Goal: Information Seeking & Learning: Learn about a topic

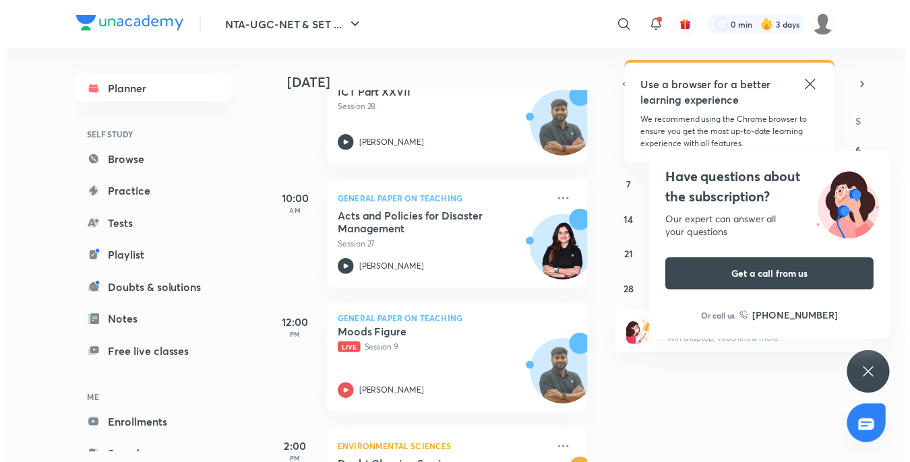
scroll to position [337, 0]
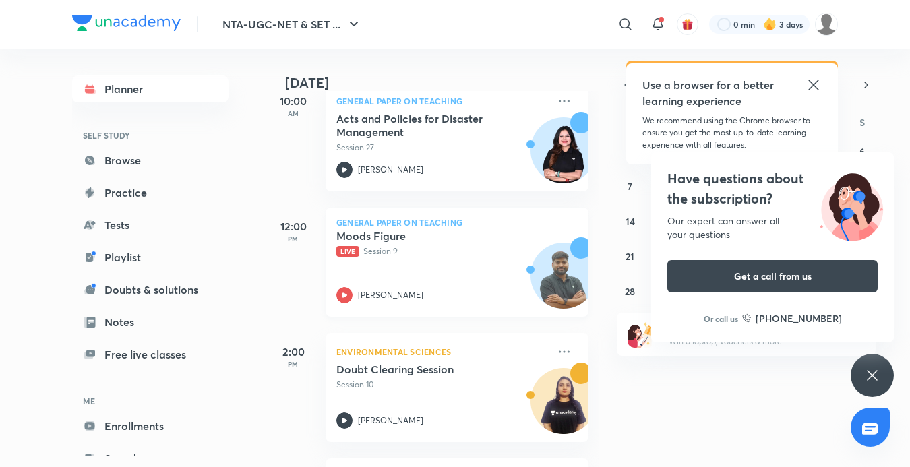
click at [384, 249] on p "Live Session 9" at bounding box center [442, 251] width 212 height 12
click at [380, 249] on p "Live Session 9" at bounding box center [442, 251] width 212 height 12
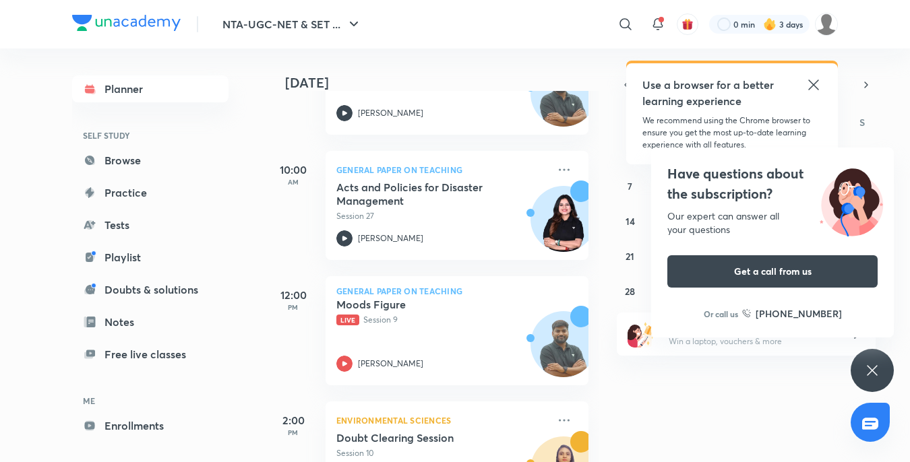
scroll to position [337, 0]
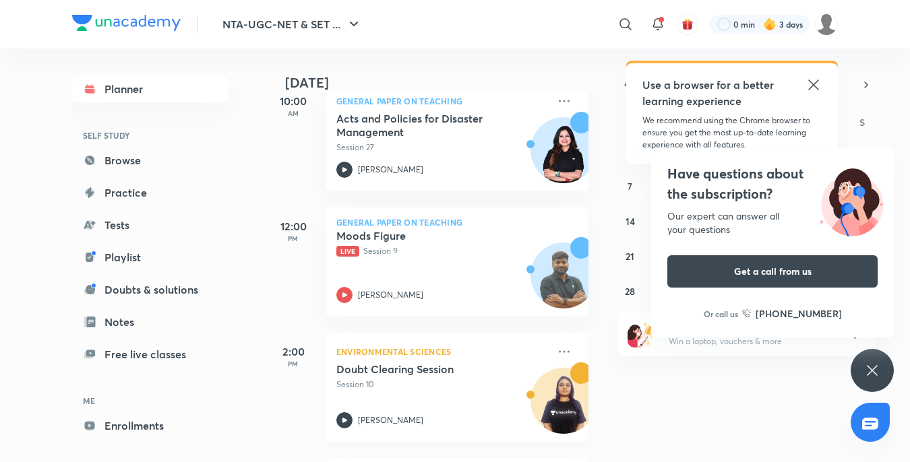
click at [444, 440] on div "Environmental Sciences Doubt Clearing Session Session 10 [PERSON_NAME]" at bounding box center [457, 387] width 263 height 109
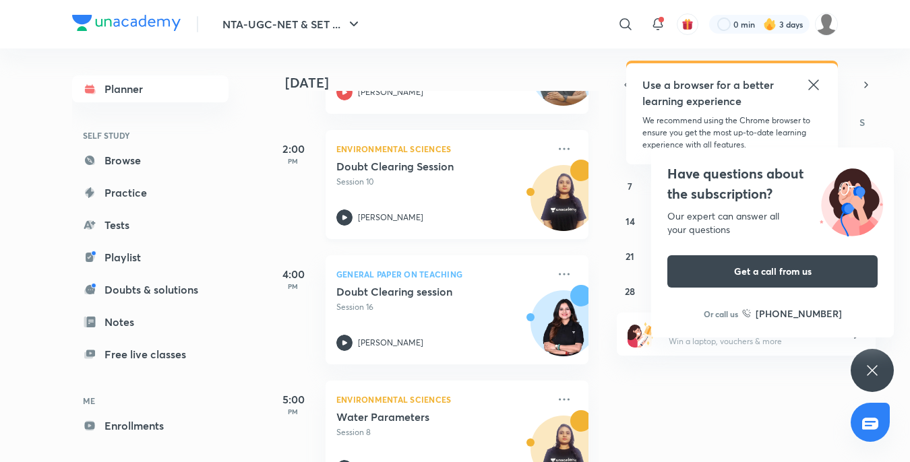
scroll to position [589, 0]
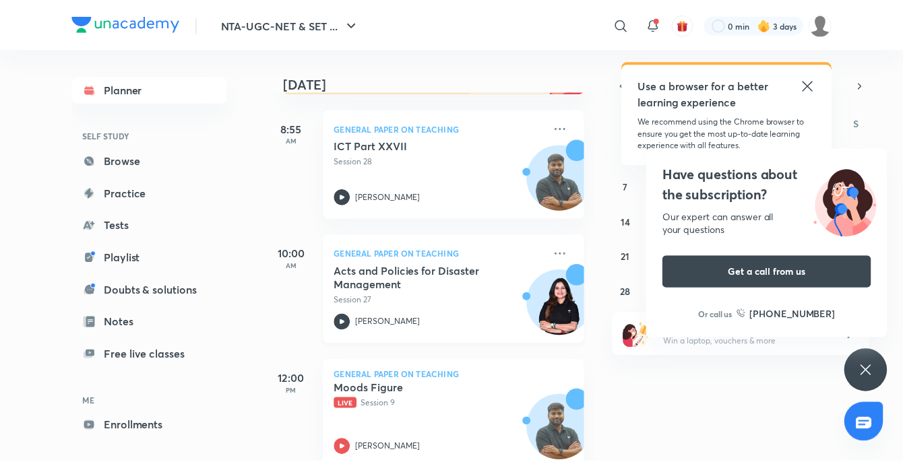
scroll to position [184, 0]
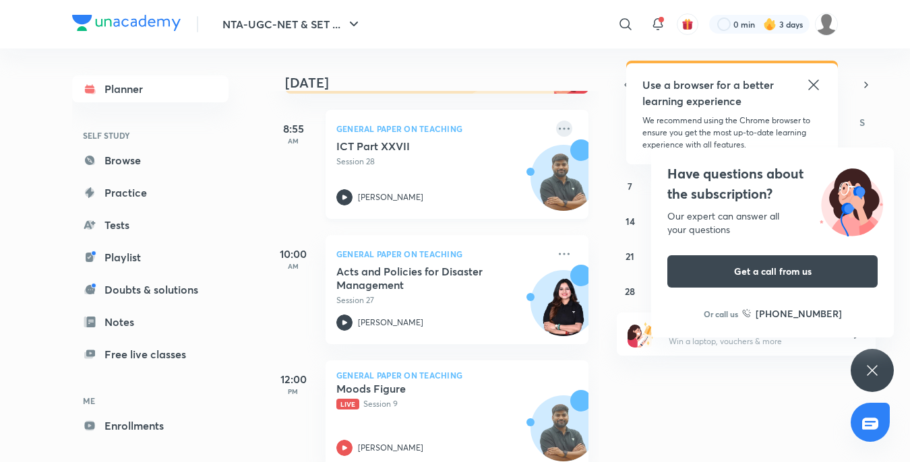
click at [556, 126] on icon at bounding box center [564, 129] width 16 height 16
click at [823, 84] on div "Use a browser for a better learning experience We recommend using the Chrome br…" at bounding box center [732, 113] width 212 height 101
click at [815, 86] on icon at bounding box center [813, 85] width 10 height 10
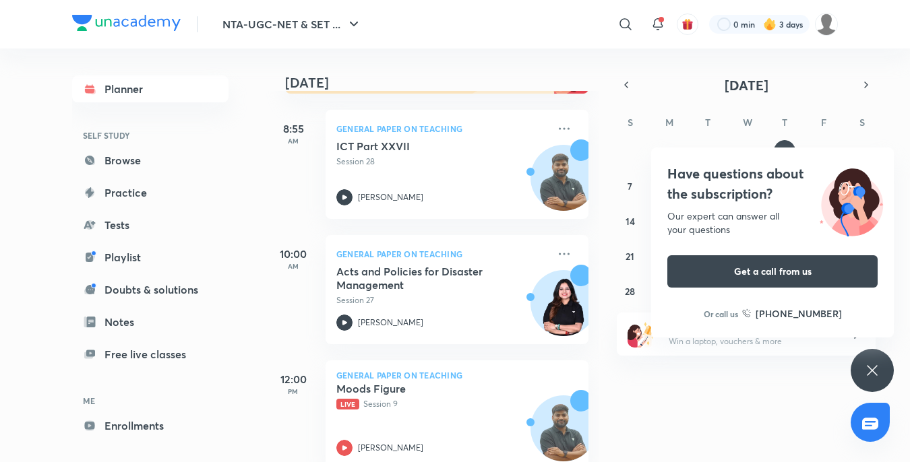
click at [874, 375] on icon at bounding box center [872, 371] width 16 height 16
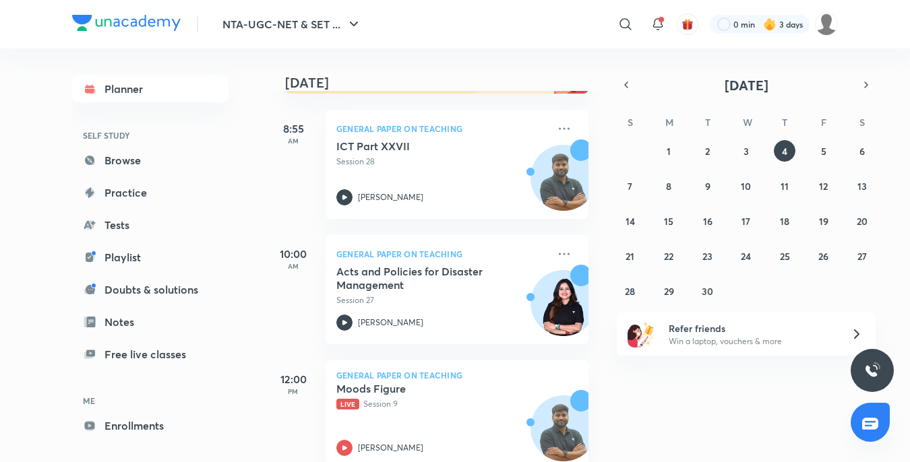
click at [874, 375] on img at bounding box center [872, 371] width 16 height 16
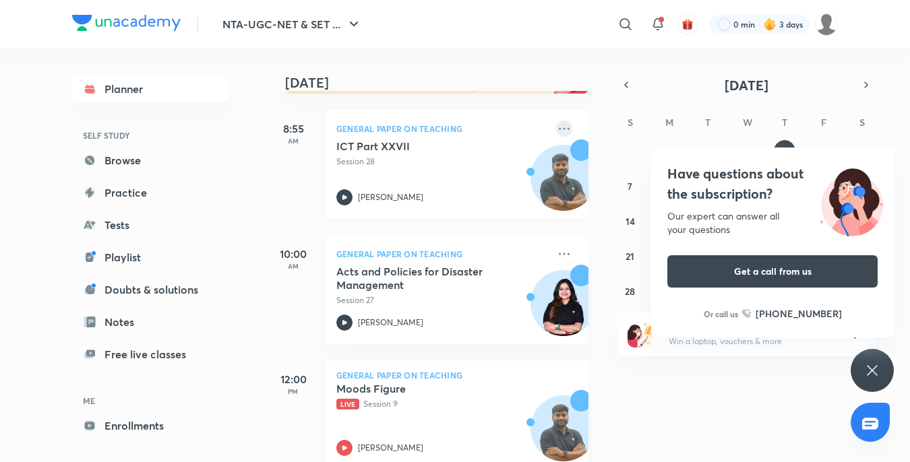
click at [556, 131] on icon at bounding box center [564, 129] width 16 height 16
click at [624, 155] on p "View educator" at bounding box center [657, 159] width 93 height 14
click at [624, 155] on div "31 1 2 3 4 5 6 7 8 9 10 11 12 13 14 15 16 17 18 19 20 21 22 23 24 25 26 27 28 2…" at bounding box center [746, 221] width 259 height 162
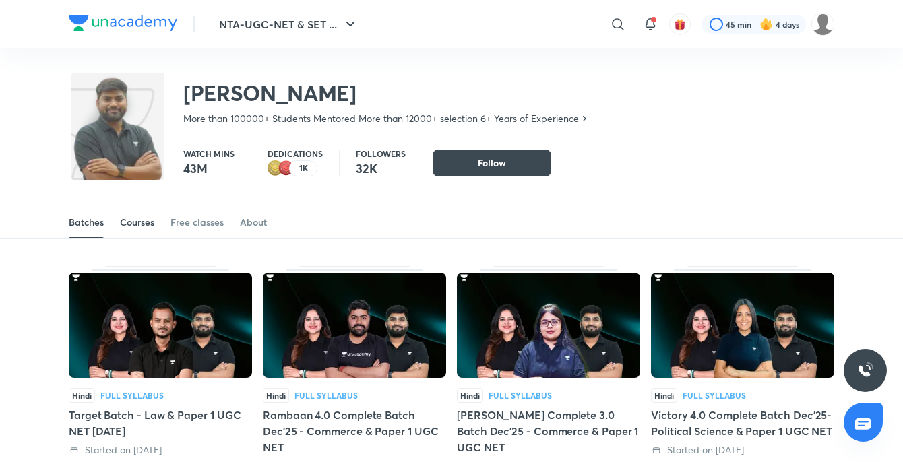
click at [150, 220] on div "Courses" at bounding box center [137, 222] width 34 height 13
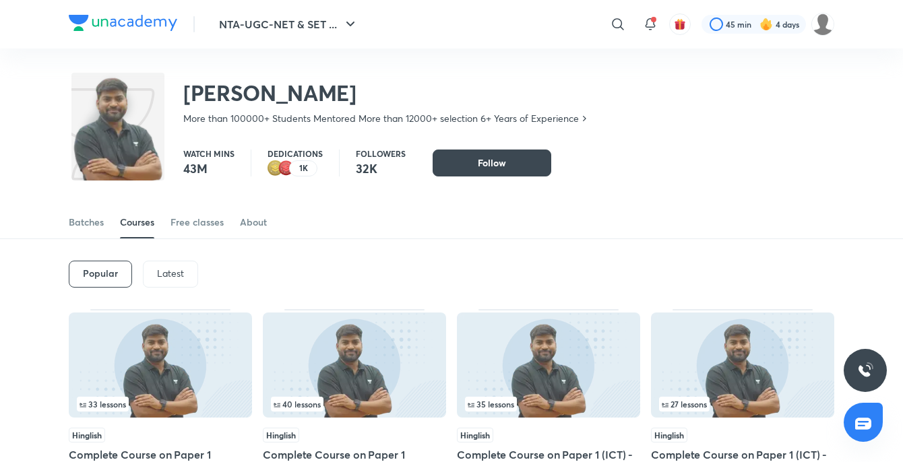
click at [175, 279] on p "Latest" at bounding box center [170, 273] width 27 height 11
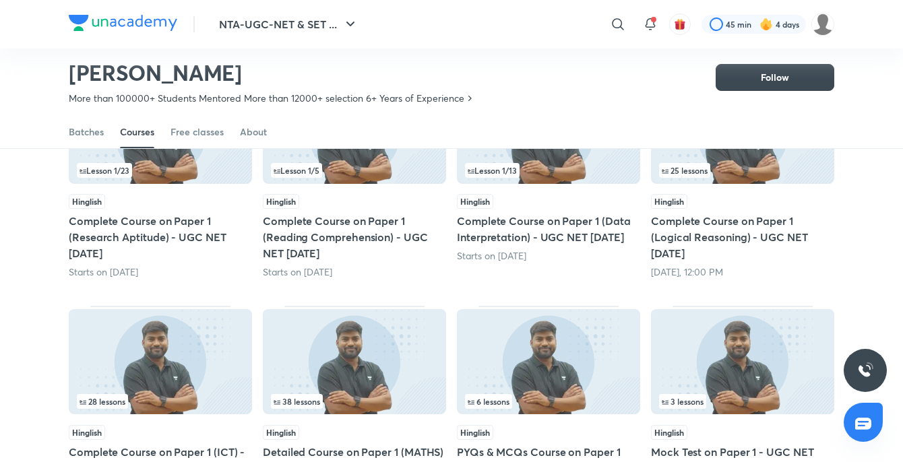
scroll to position [261, 0]
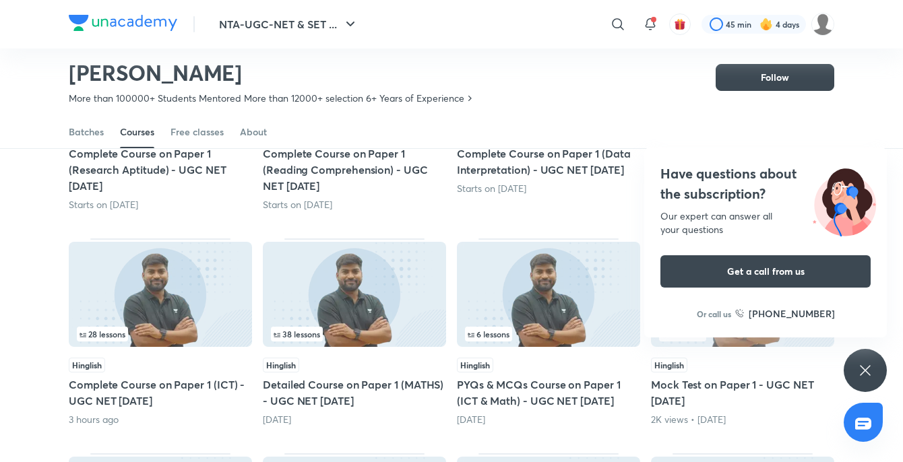
click at [867, 372] on icon at bounding box center [865, 371] width 16 height 16
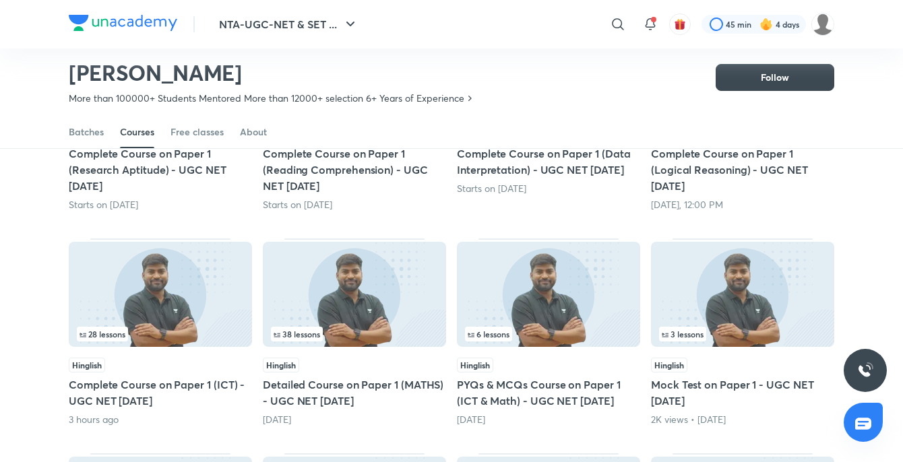
click at [695, 164] on h5 "Complete Course on Paper 1 (Logical Reasoning) - UGC NET [DATE]" at bounding box center [742, 170] width 183 height 49
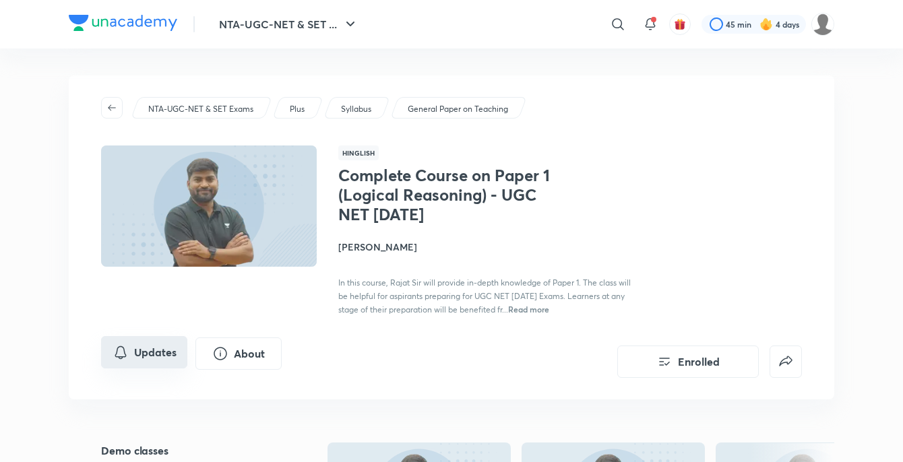
click at [140, 355] on button "Updates" at bounding box center [144, 352] width 86 height 32
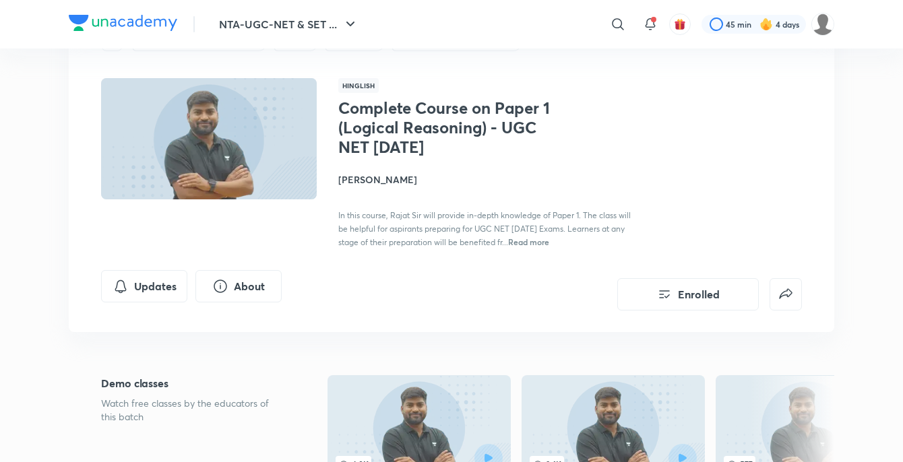
scroll to position [135, 0]
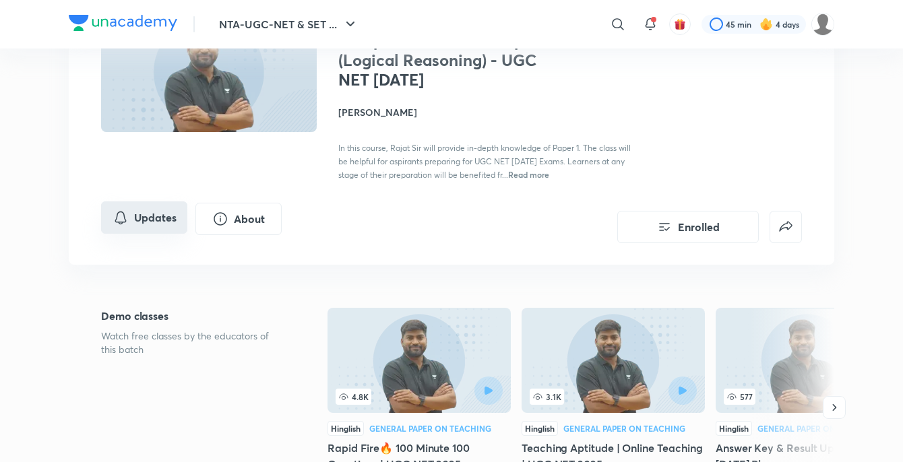
click at [148, 213] on button "Updates" at bounding box center [144, 218] width 86 height 32
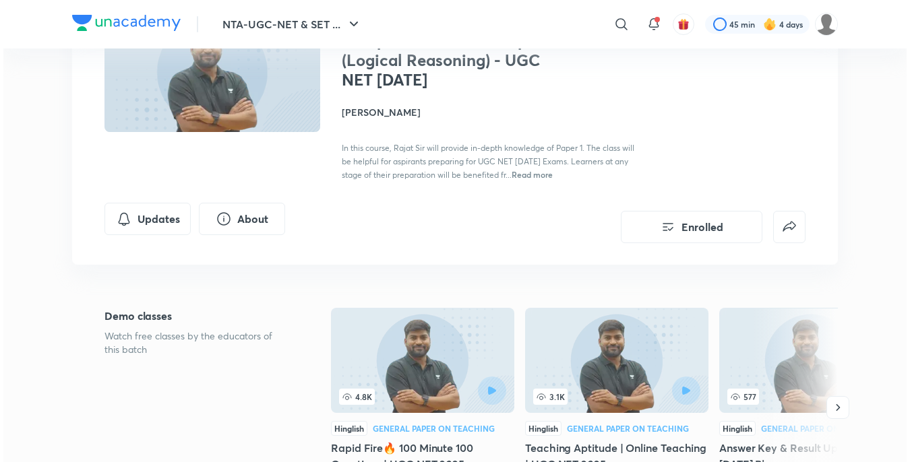
scroll to position [67, 0]
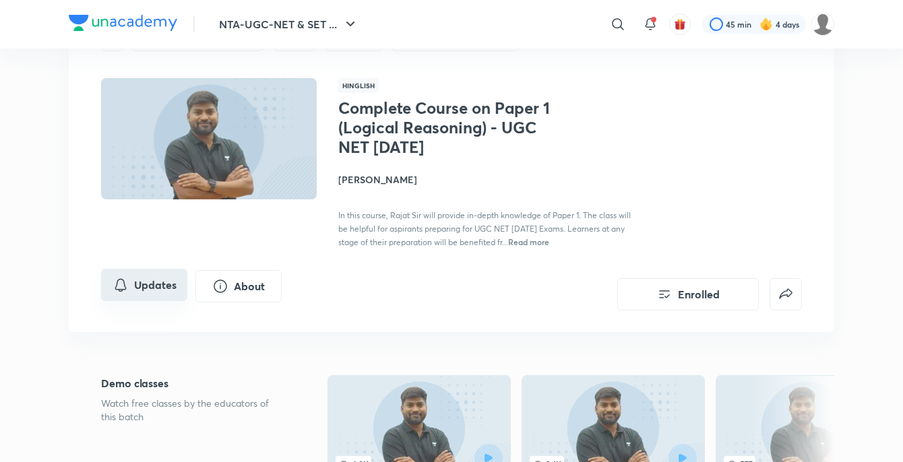
click at [162, 291] on button "Updates" at bounding box center [144, 285] width 86 height 32
click at [125, 284] on icon "Updates" at bounding box center [121, 285] width 16 height 16
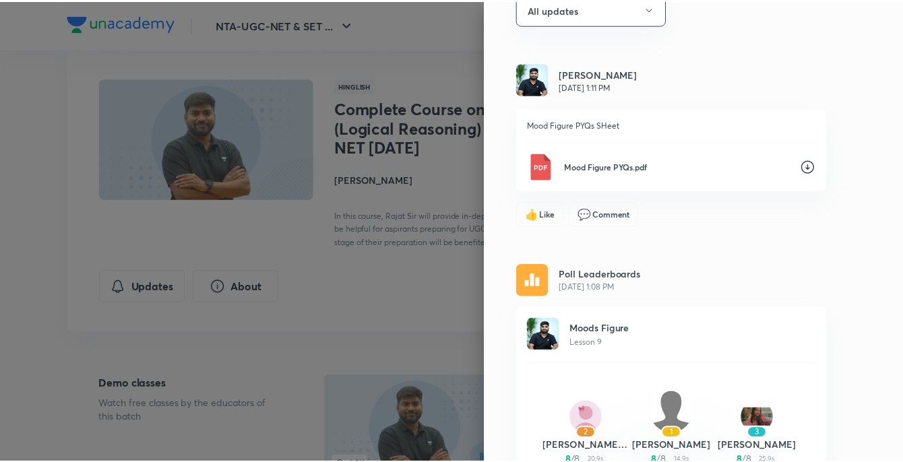
scroll to position [85, 0]
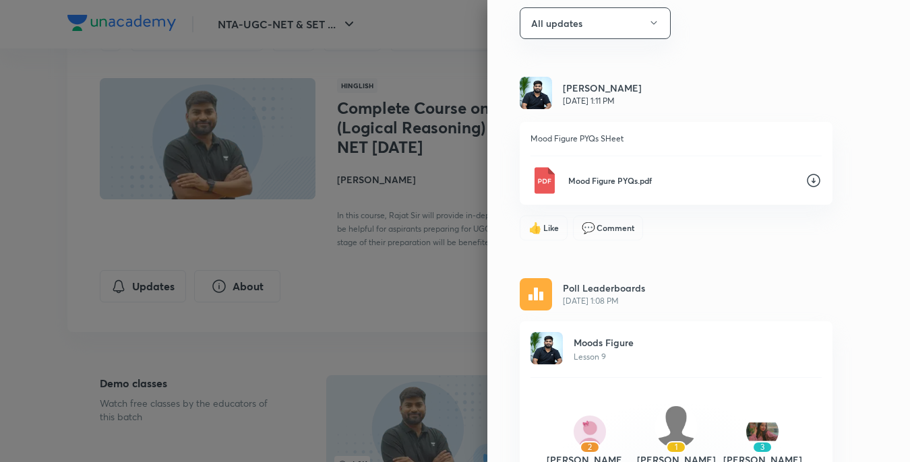
click at [806, 182] on icon at bounding box center [814, 181] width 16 height 16
click at [430, 429] on div at bounding box center [455, 231] width 910 height 462
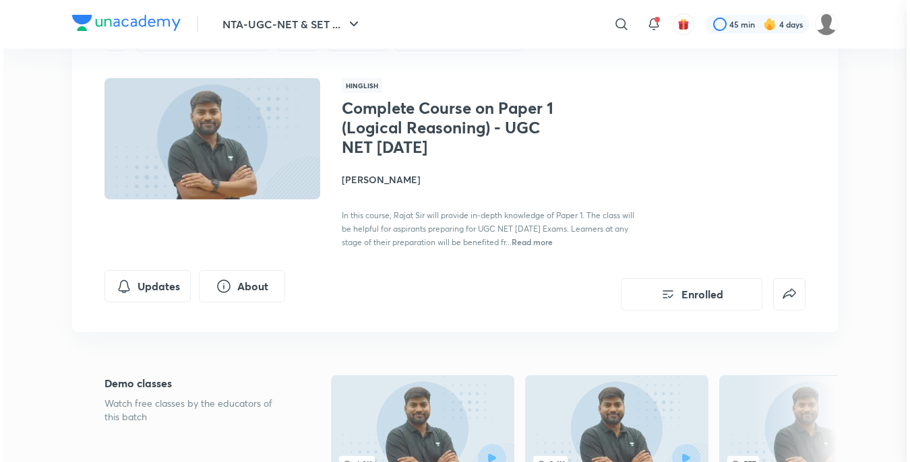
scroll to position [0, 0]
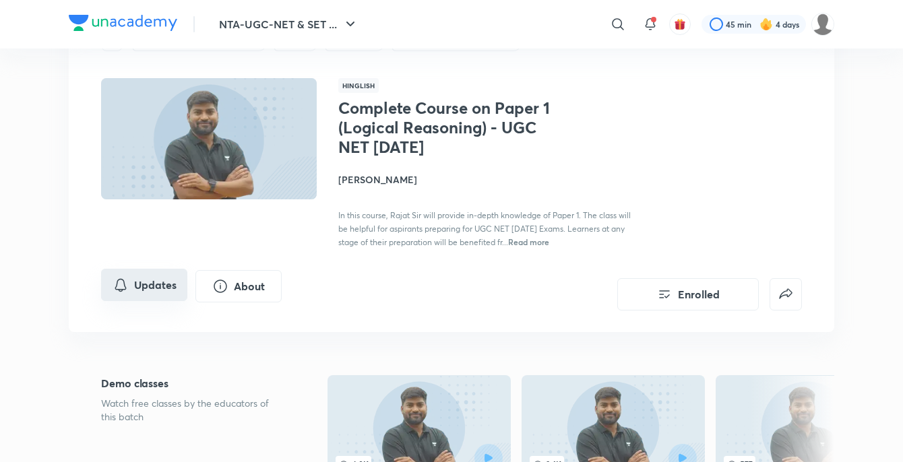
click at [164, 283] on button "Updates" at bounding box center [144, 285] width 86 height 32
click at [117, 286] on icon "Updates" at bounding box center [121, 285] width 16 height 16
click at [122, 282] on icon "Updates" at bounding box center [121, 285] width 16 height 16
click at [138, 282] on button "Updates" at bounding box center [144, 285] width 86 height 32
click at [121, 282] on icon "Updates" at bounding box center [121, 285] width 16 height 16
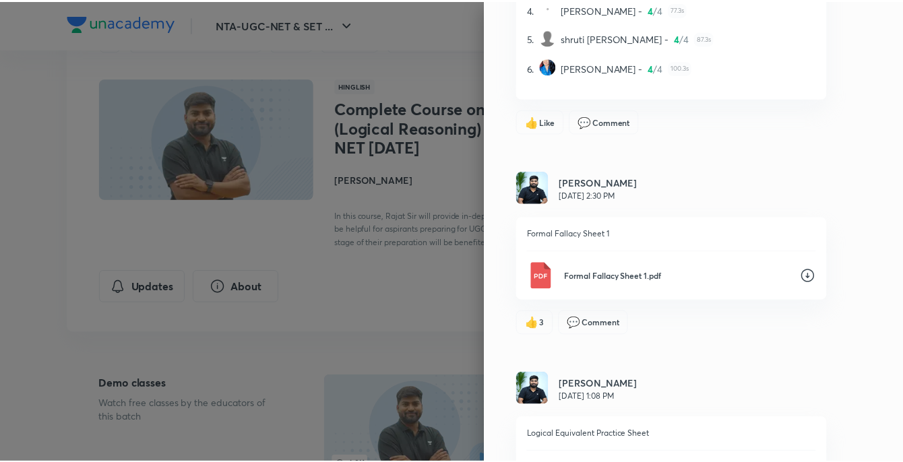
scroll to position [1011, 0]
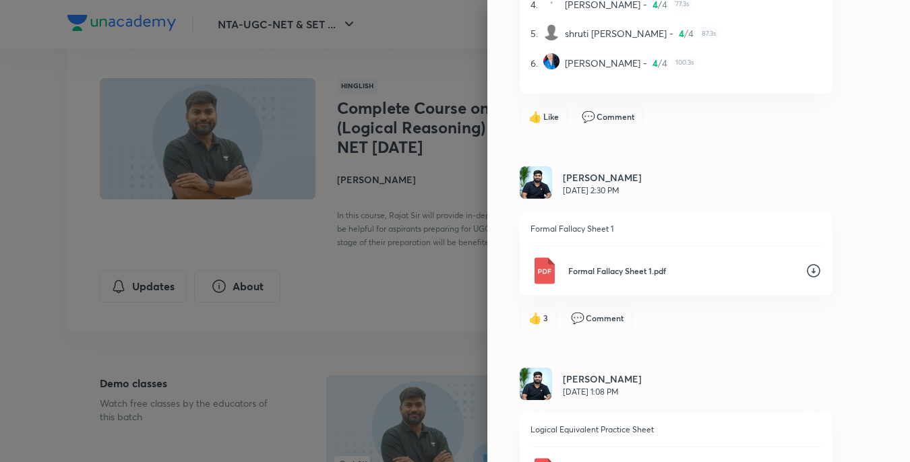
click at [806, 271] on icon at bounding box center [814, 271] width 16 height 16
click at [460, 404] on div at bounding box center [455, 231] width 910 height 462
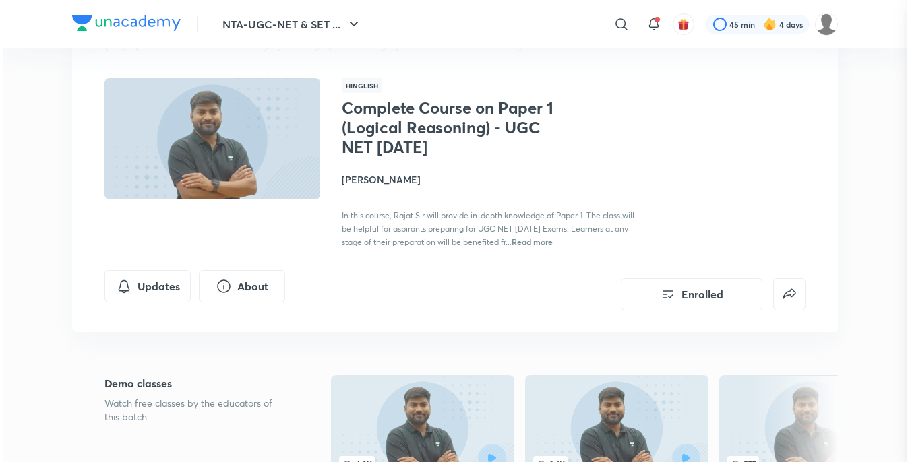
scroll to position [0, 0]
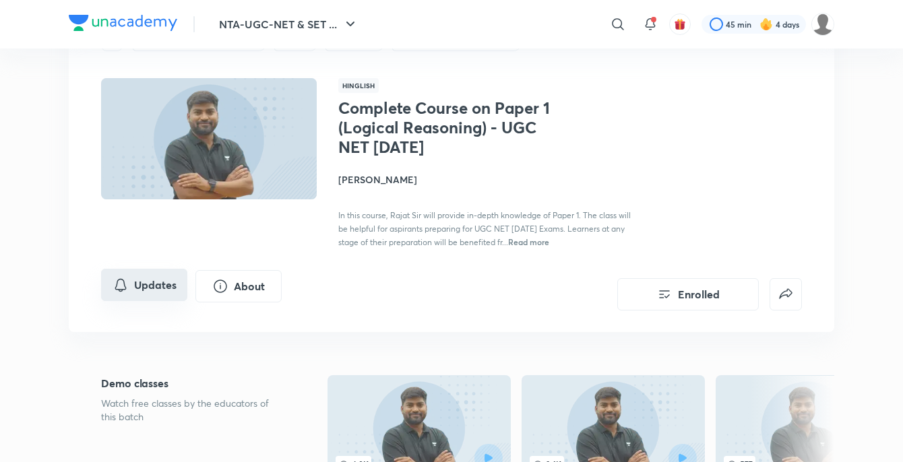
click at [121, 274] on button "Updates" at bounding box center [144, 285] width 86 height 32
click at [117, 285] on icon "Updates" at bounding box center [121, 285] width 16 height 16
click at [121, 281] on icon "Updates" at bounding box center [121, 285] width 16 height 16
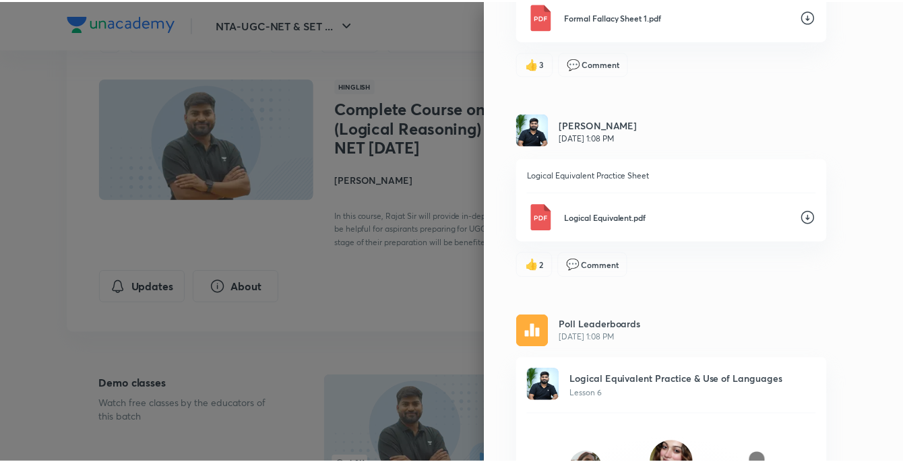
scroll to position [1281, 0]
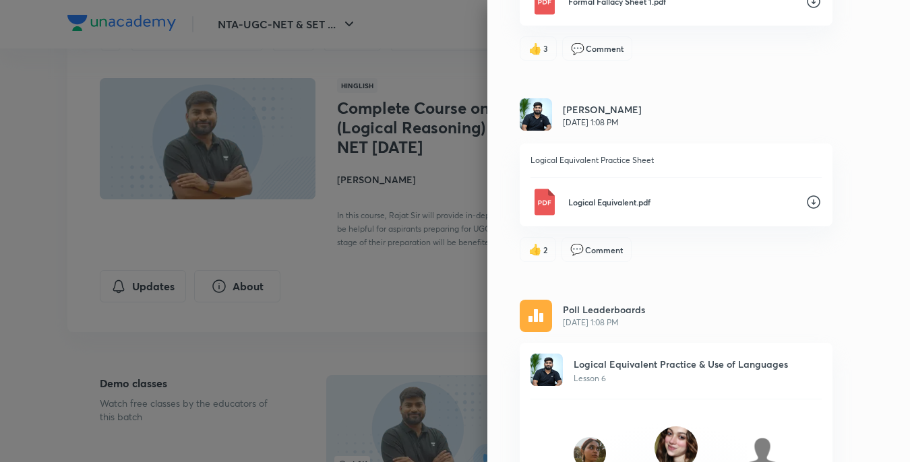
click at [807, 204] on icon at bounding box center [813, 202] width 13 height 13
drag, startPoint x: 424, startPoint y: 460, endPoint x: 469, endPoint y: 419, distance: 61.1
click at [469, 419] on div at bounding box center [455, 231] width 910 height 462
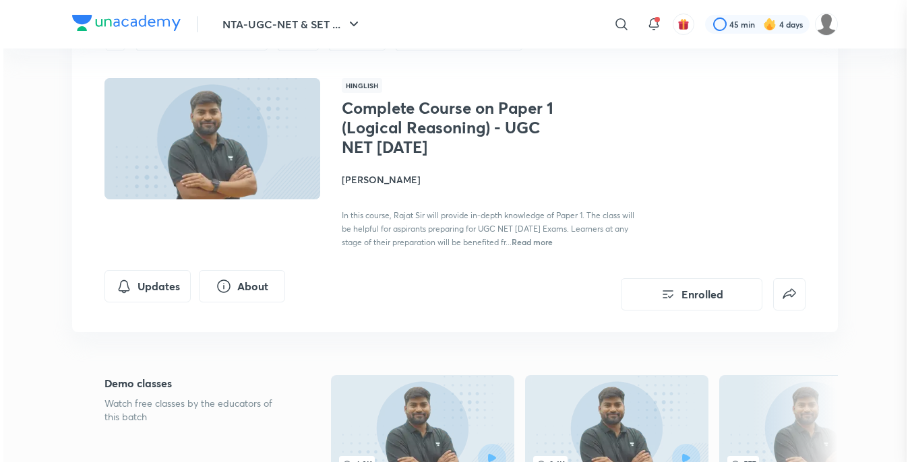
scroll to position [0, 0]
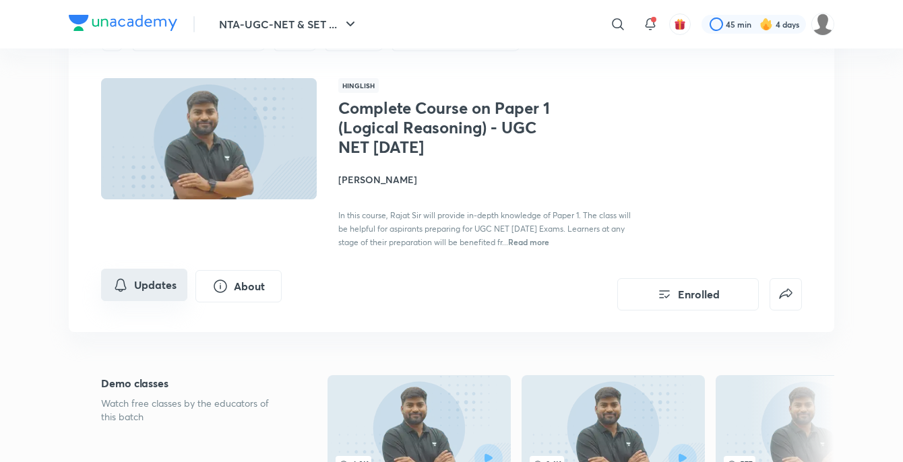
click at [113, 287] on icon "Updates" at bounding box center [121, 285] width 16 height 16
click at [117, 283] on icon "Updates" at bounding box center [121, 285] width 16 height 16
click at [121, 289] on icon "Updates" at bounding box center [121, 285] width 16 height 16
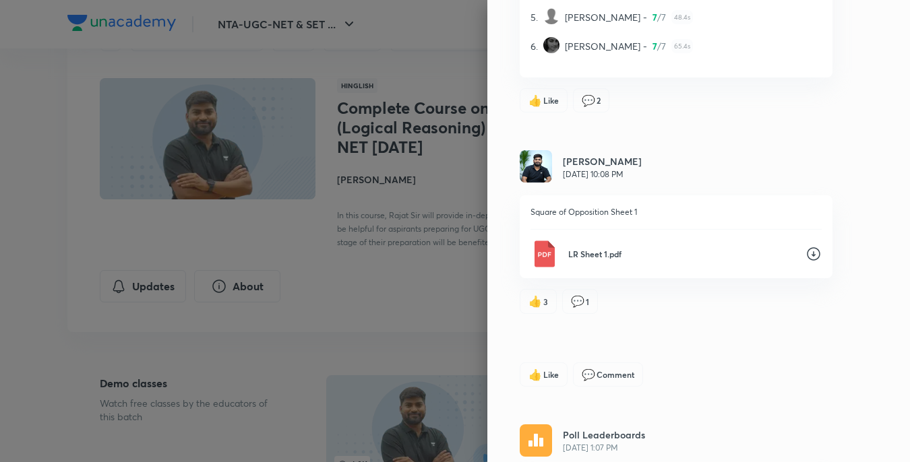
scroll to position [2998, 0]
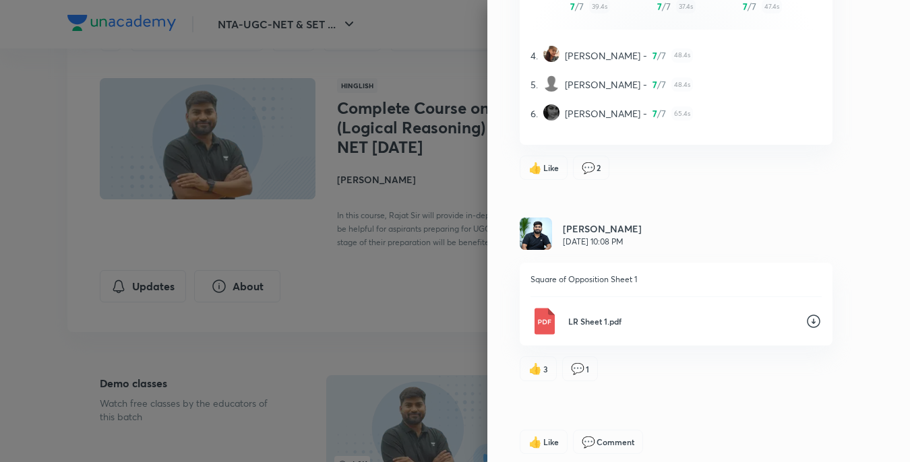
click at [806, 313] on icon at bounding box center [814, 321] width 16 height 16
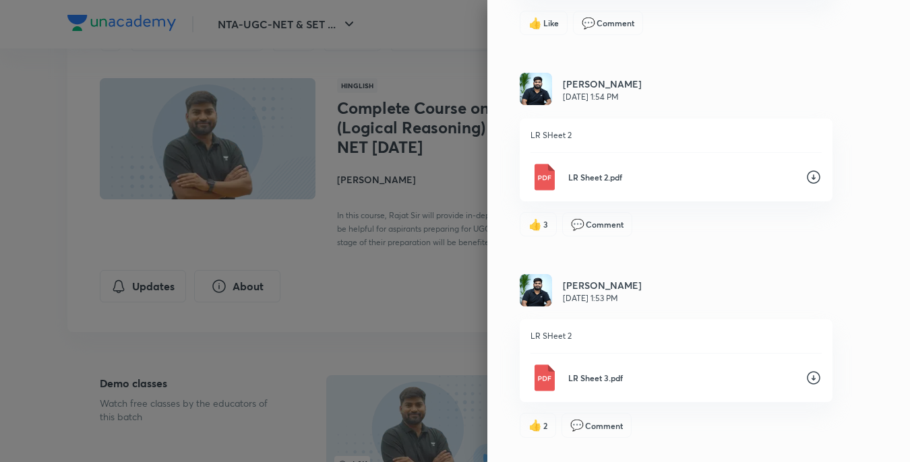
scroll to position [1852, 0]
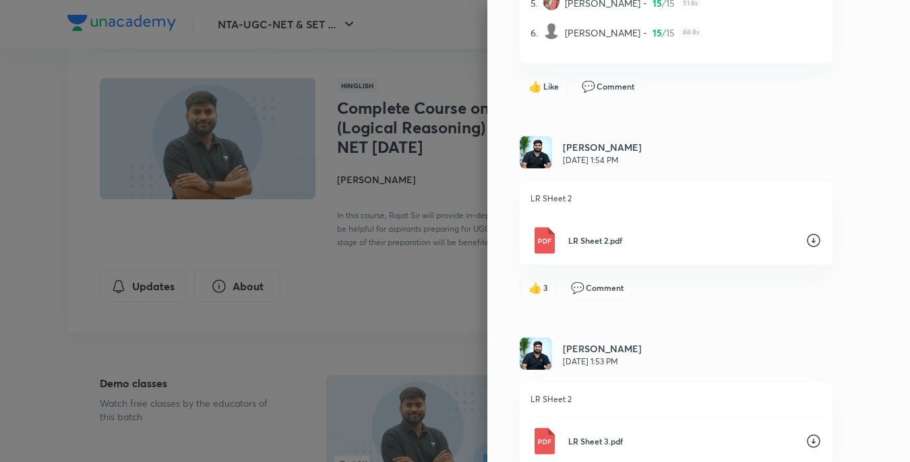
click at [582, 237] on p "LR Sheet 2.pdf" at bounding box center [681, 241] width 227 height 12
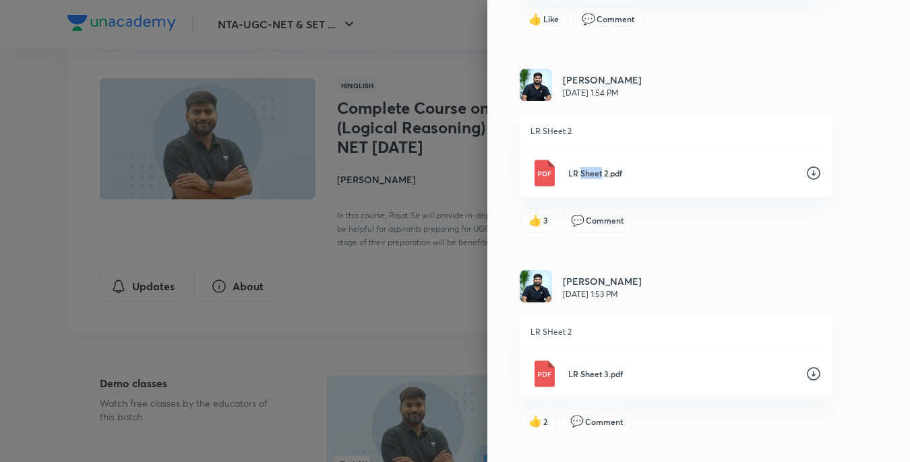
scroll to position [1987, 0]
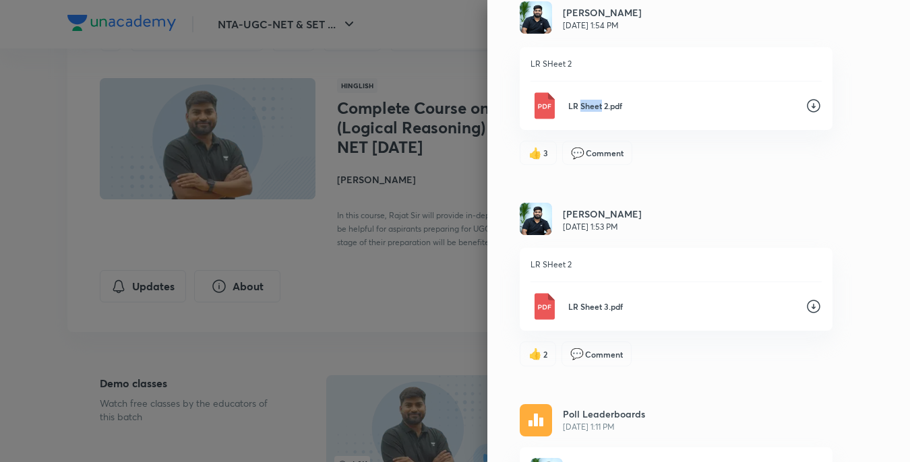
click at [531, 305] on img at bounding box center [544, 306] width 27 height 27
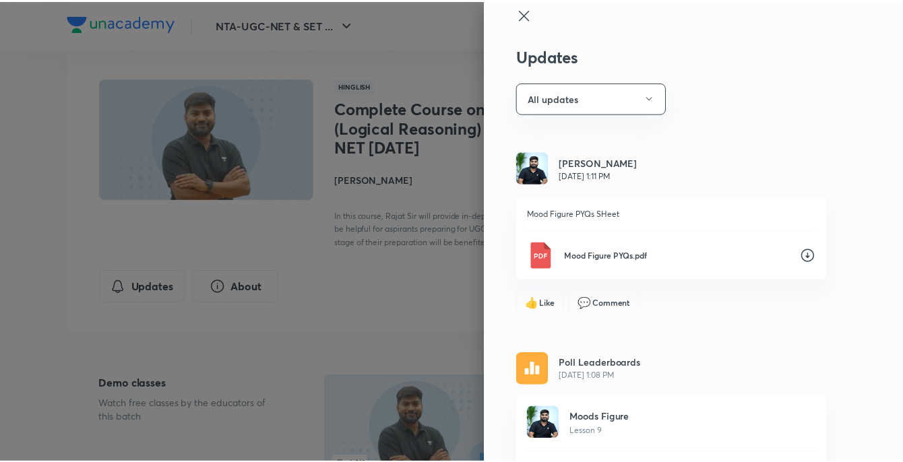
scroll to position [0, 0]
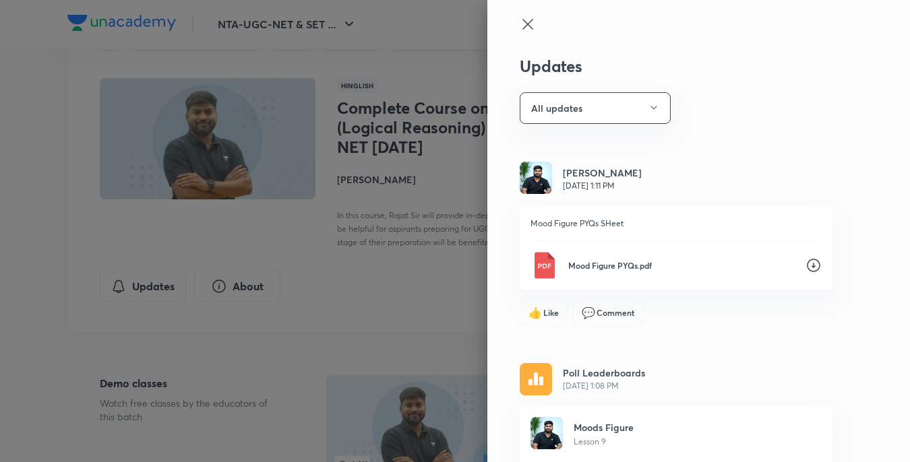
click at [522, 24] on icon at bounding box center [527, 24] width 10 height 10
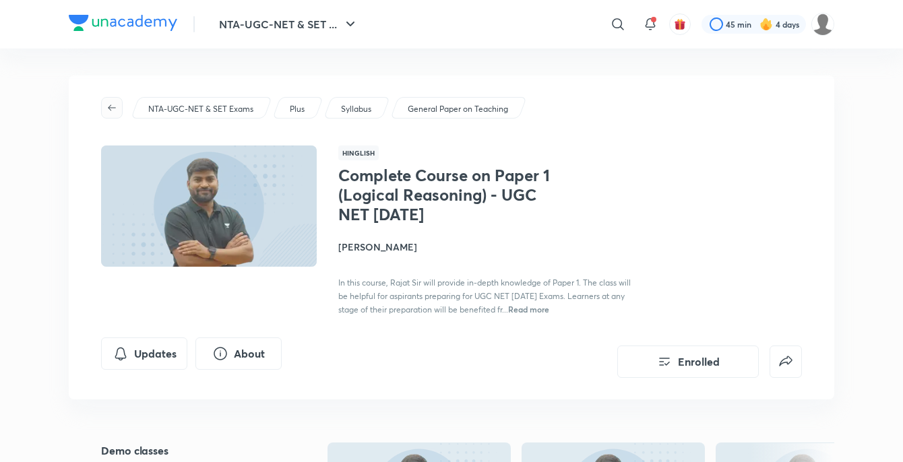
click at [107, 104] on icon "button" at bounding box center [112, 107] width 11 height 11
click at [112, 109] on icon "button" at bounding box center [112, 107] width 11 height 11
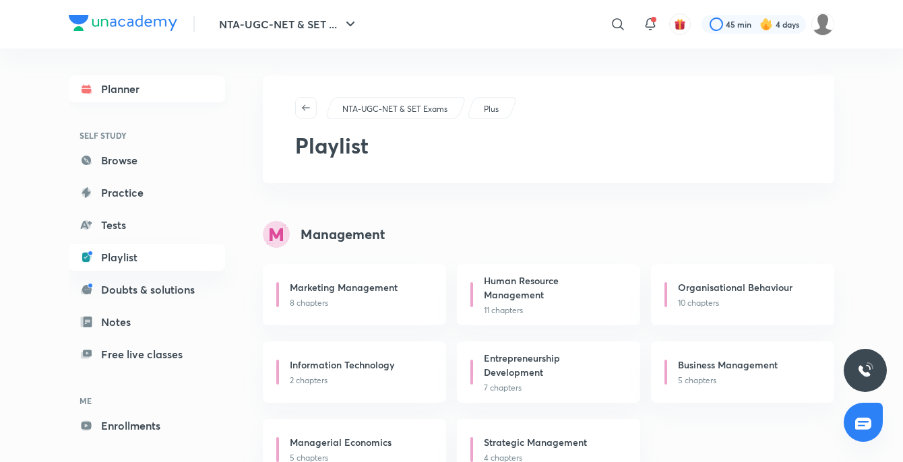
click at [157, 90] on link "Planner" at bounding box center [147, 89] width 156 height 27
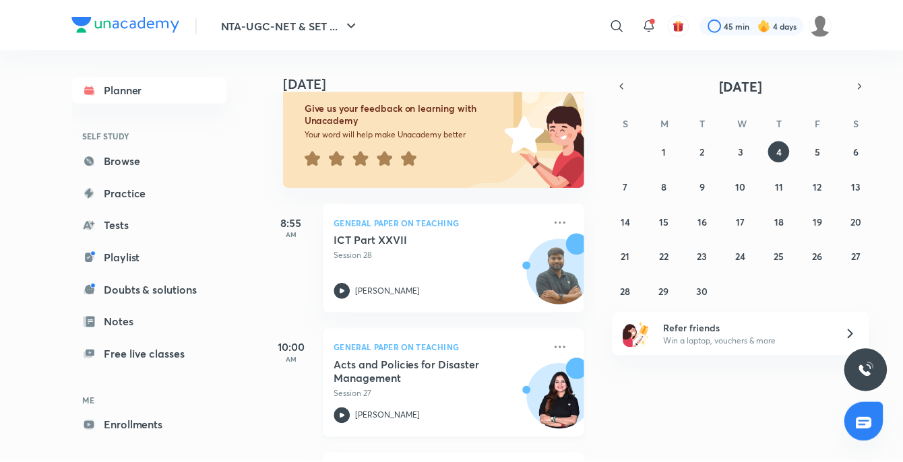
scroll to position [67, 0]
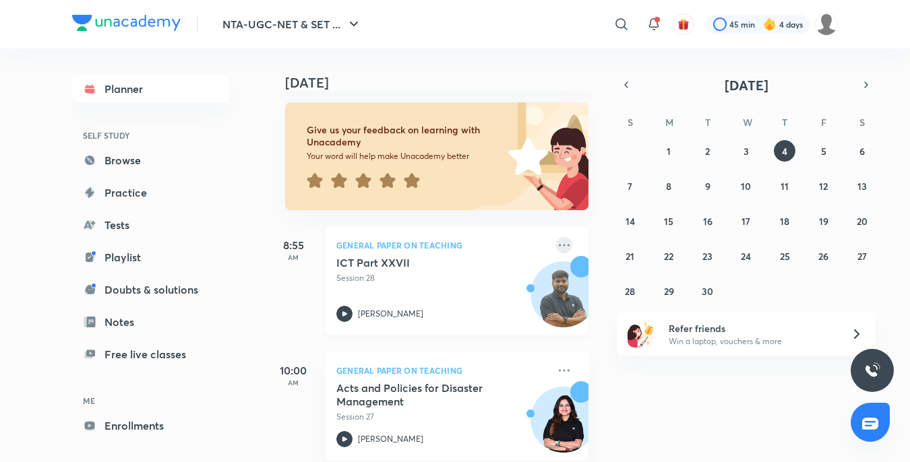
click at [556, 247] on icon at bounding box center [564, 245] width 16 height 16
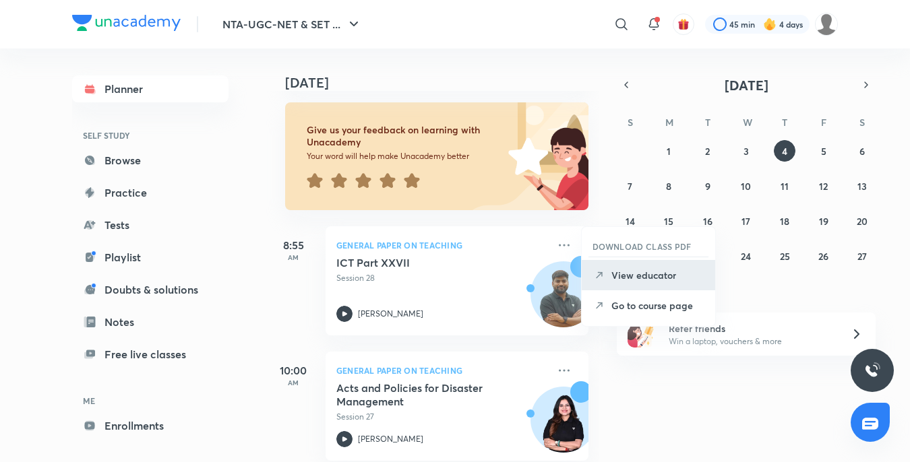
click at [637, 278] on p "View educator" at bounding box center [657, 275] width 93 height 14
click at [637, 278] on div "31 1 2 3 4 5 6 7 8 9 10 11 12 13 14 15 16 17 18 19 20 21 22 23 24 25 26 27 28 2…" at bounding box center [746, 221] width 259 height 162
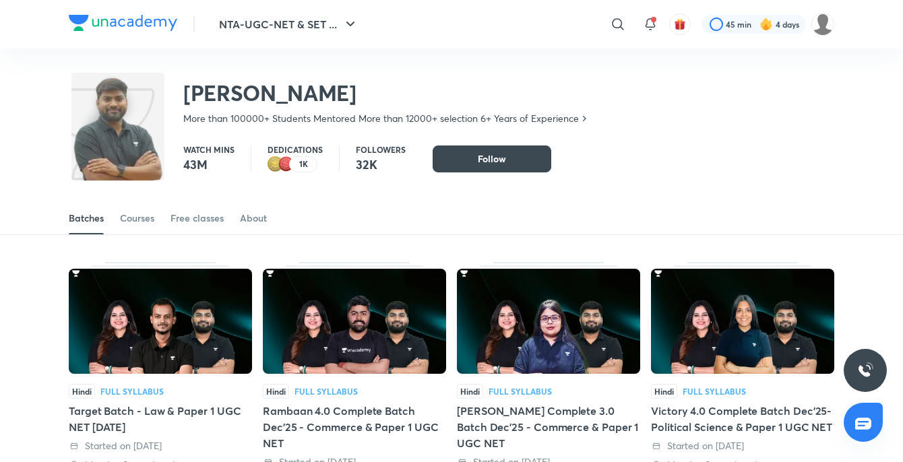
scroll to position [40, 0]
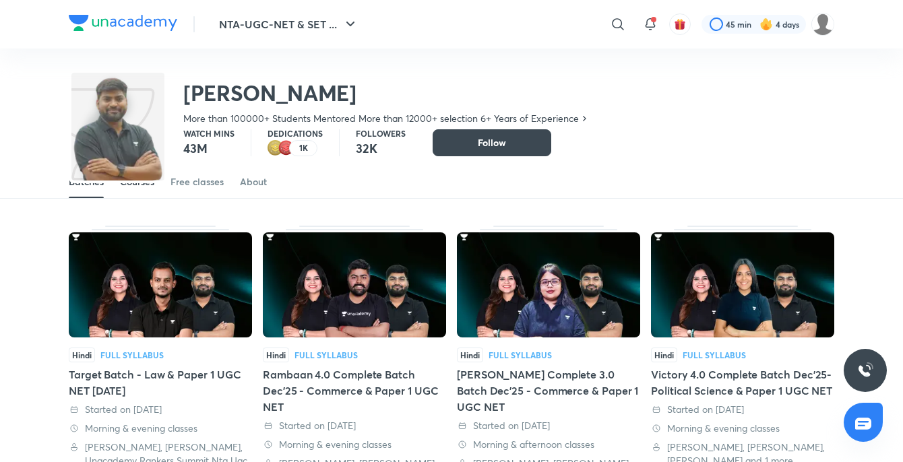
click at [142, 183] on div "Courses" at bounding box center [137, 181] width 34 height 13
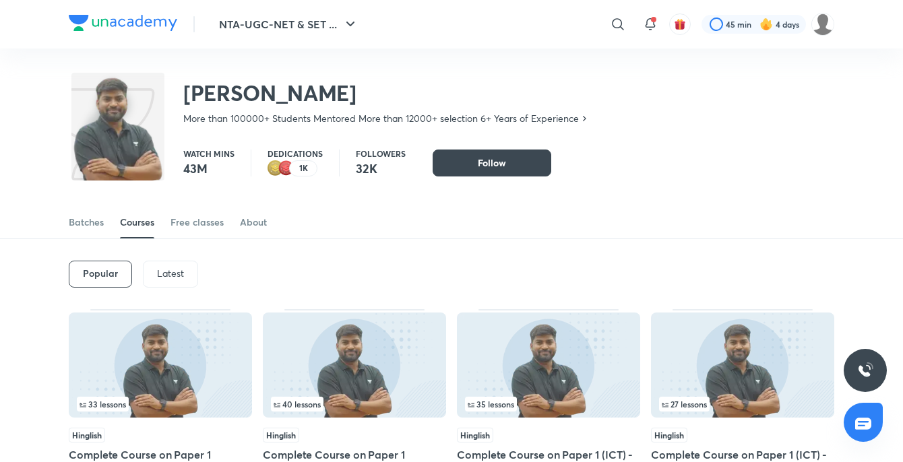
click at [171, 271] on p "Latest" at bounding box center [170, 273] width 27 height 11
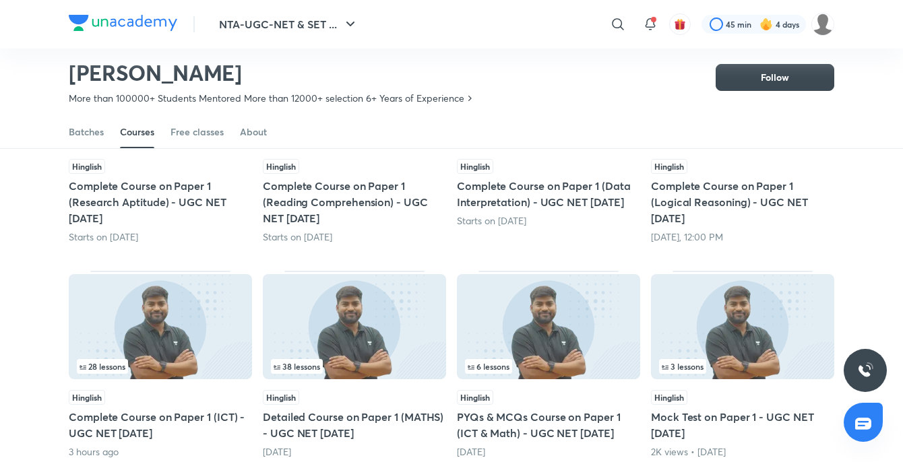
scroll to position [261, 0]
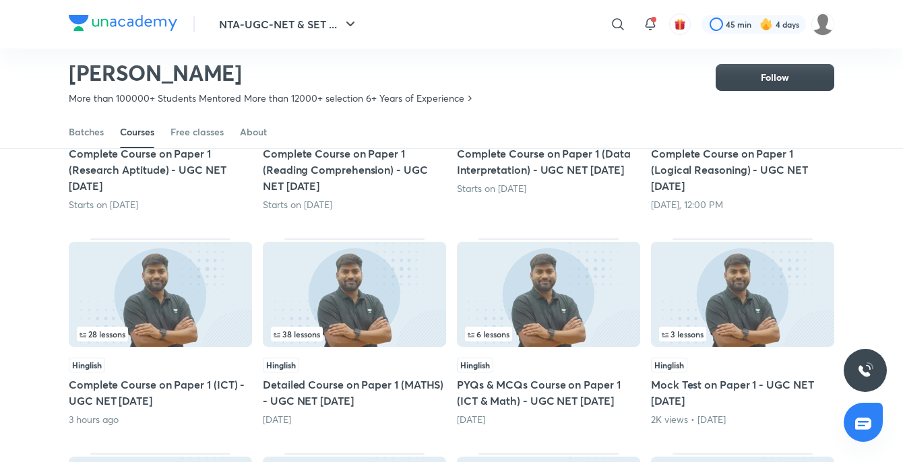
click at [179, 320] on img at bounding box center [160, 294] width 183 height 105
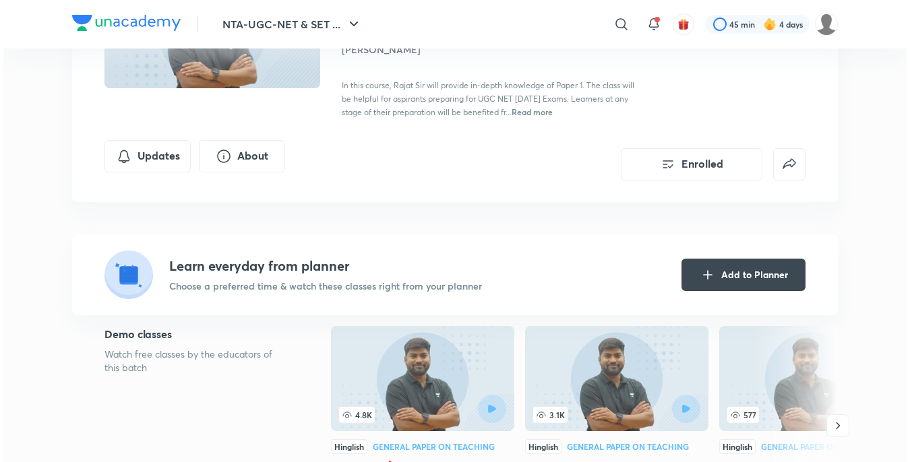
scroll to position [202, 0]
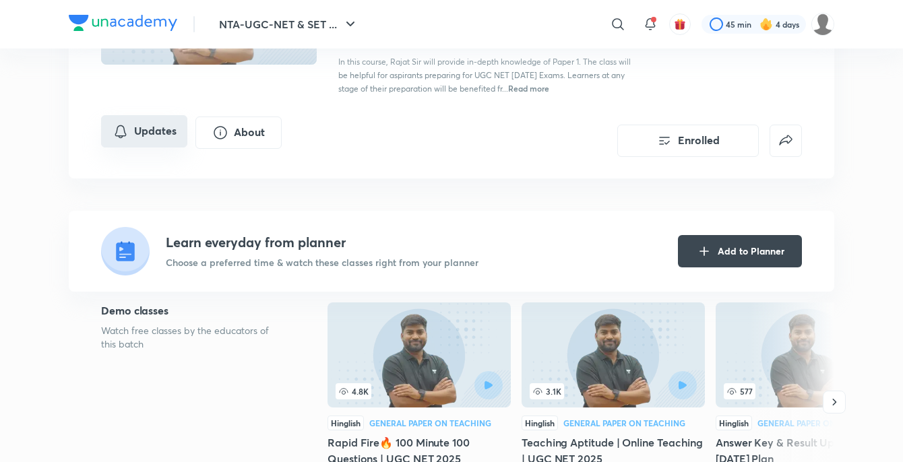
click at [119, 131] on icon "Updates" at bounding box center [121, 131] width 16 height 16
click at [121, 129] on icon "Updates" at bounding box center [121, 131] width 16 height 16
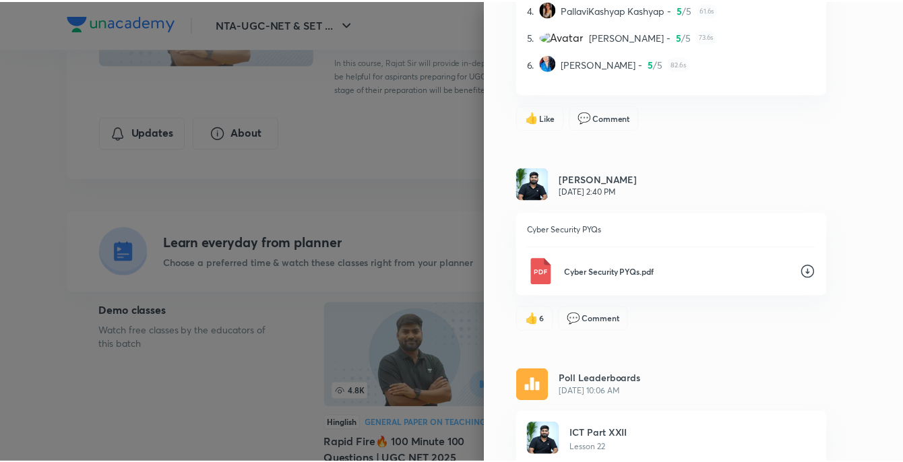
scroll to position [472, 0]
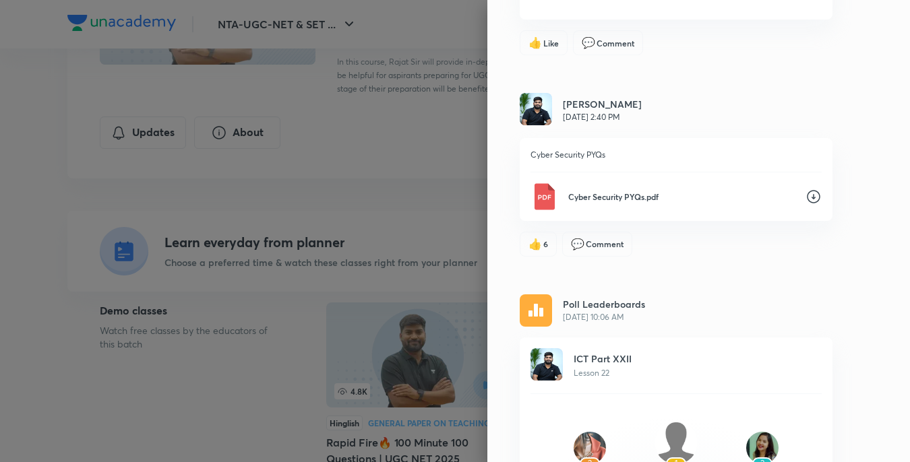
click at [531, 196] on img at bounding box center [544, 196] width 27 height 27
click at [464, 434] on div at bounding box center [455, 231] width 910 height 462
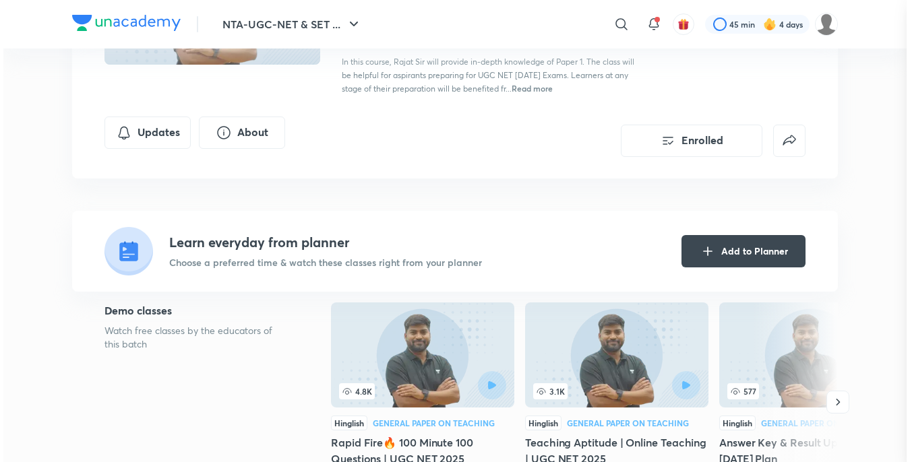
scroll to position [0, 0]
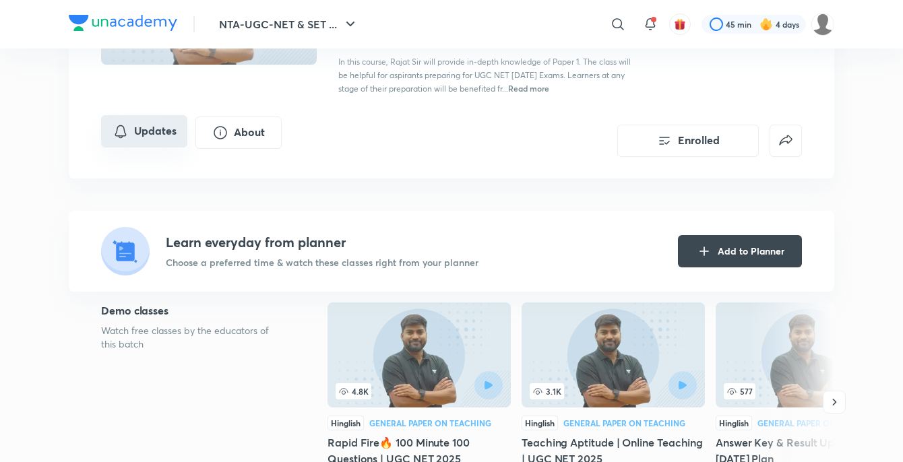
click at [121, 134] on icon "Updates" at bounding box center [121, 131] width 16 height 16
click at [120, 129] on icon "Updates" at bounding box center [121, 131] width 16 height 16
click at [122, 135] on icon "Updates" at bounding box center [120, 131] width 11 height 13
click at [160, 137] on button "Updates" at bounding box center [144, 131] width 86 height 32
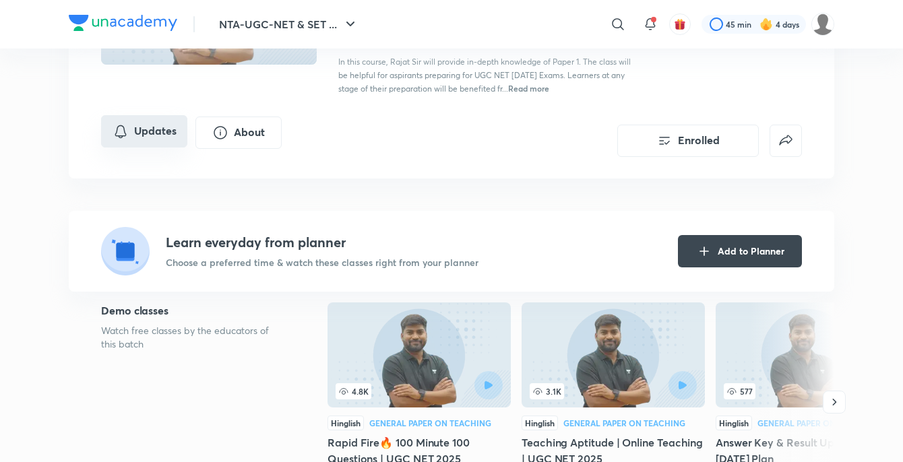
click at [162, 130] on button "Updates" at bounding box center [144, 131] width 86 height 32
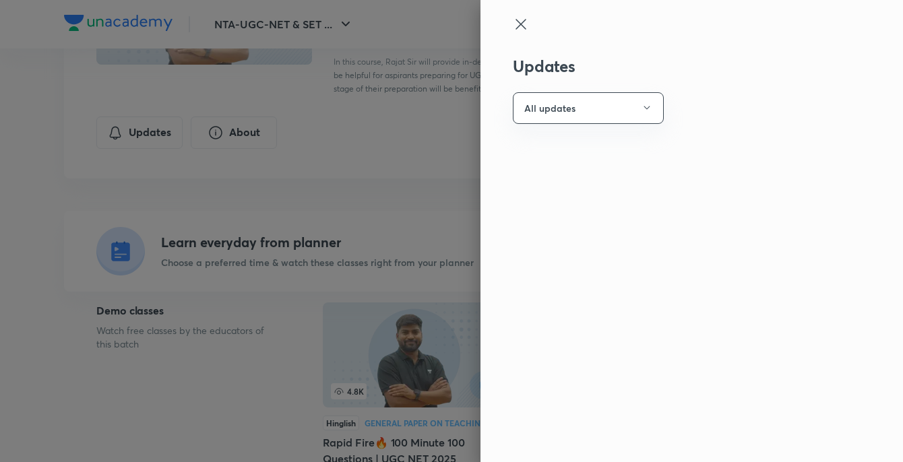
click at [163, 130] on div at bounding box center [451, 231] width 903 height 462
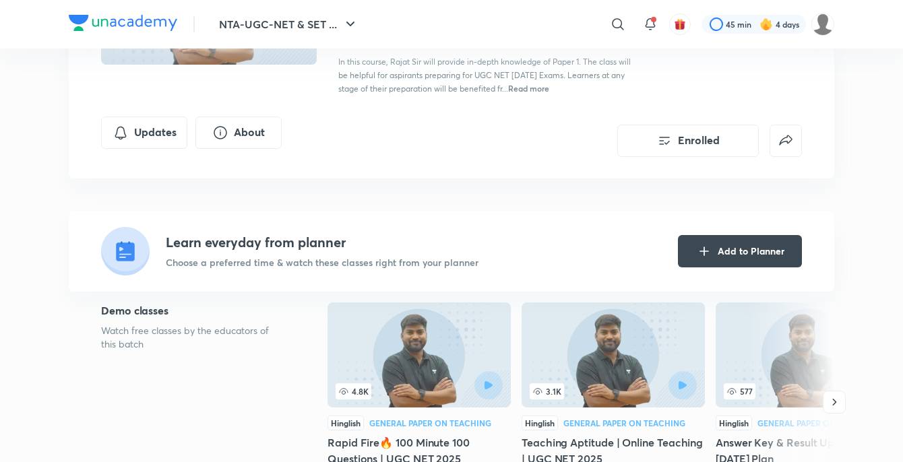
click at [163, 129] on button "Updates" at bounding box center [144, 133] width 86 height 32
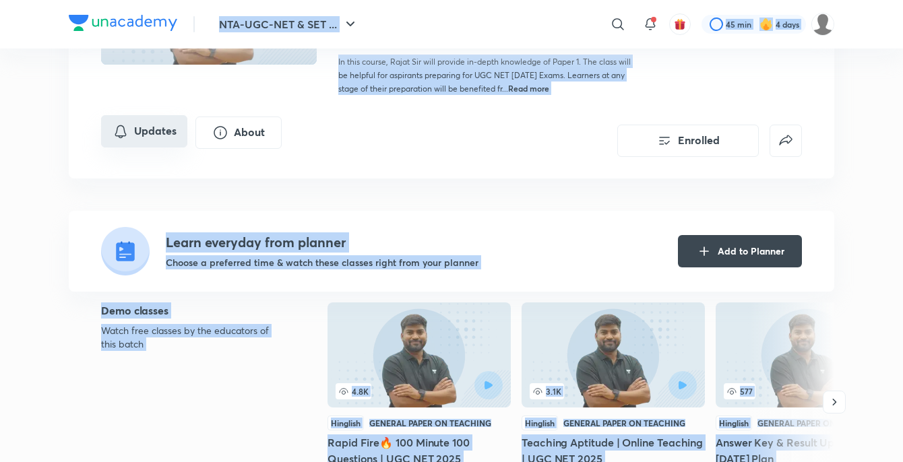
click at [113, 129] on icon "Updates" at bounding box center [121, 131] width 16 height 16
click at [117, 127] on icon "Updates" at bounding box center [120, 131] width 11 height 13
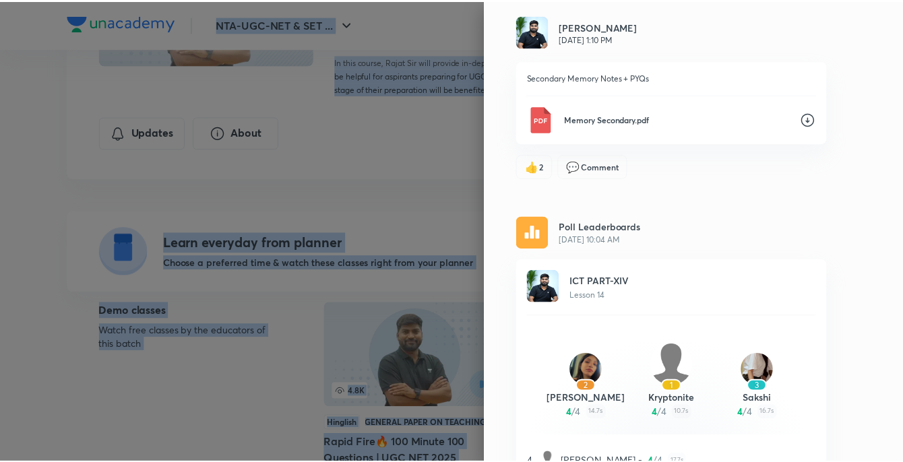
scroll to position [4407, 0]
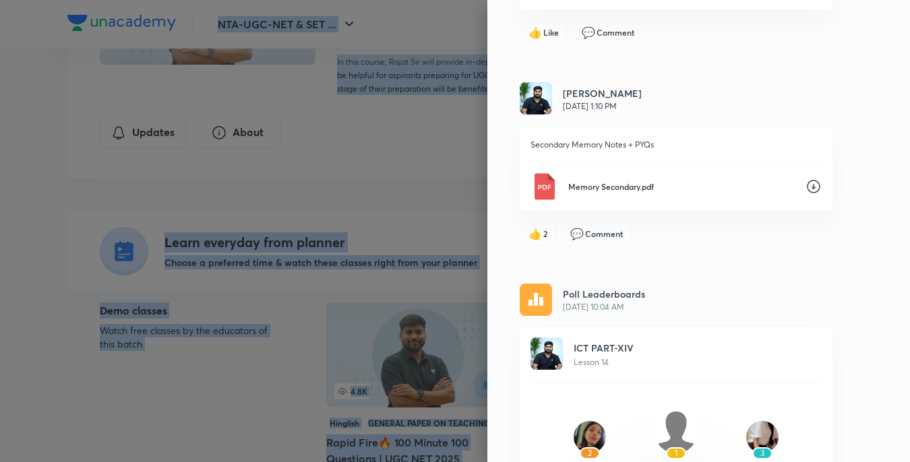
click at [537, 188] on img at bounding box center [544, 186] width 27 height 27
click at [402, 415] on div at bounding box center [455, 231] width 910 height 462
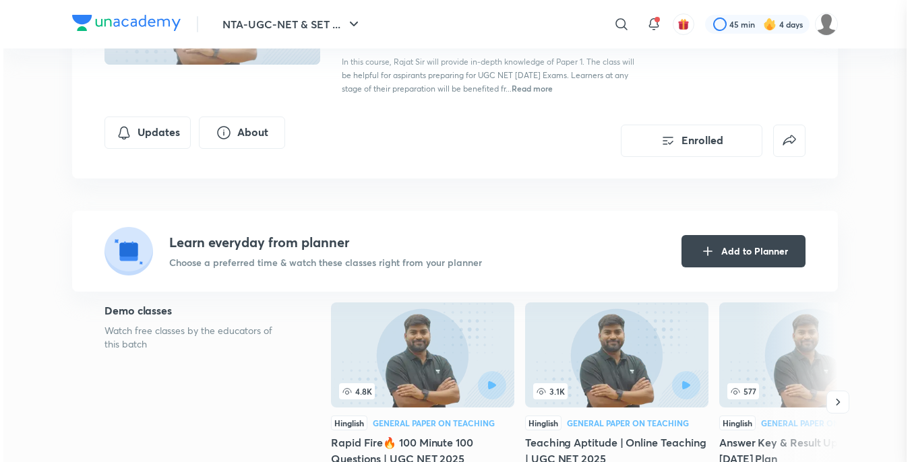
scroll to position [0, 0]
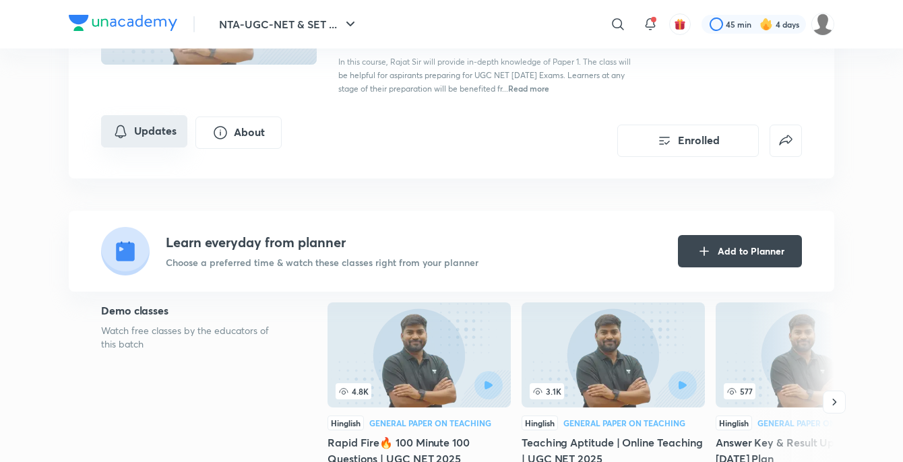
click at [138, 131] on button "Updates" at bounding box center [144, 131] width 86 height 32
click at [122, 129] on icon "Updates" at bounding box center [121, 131] width 16 height 16
click at [121, 129] on icon "Updates" at bounding box center [121, 131] width 16 height 16
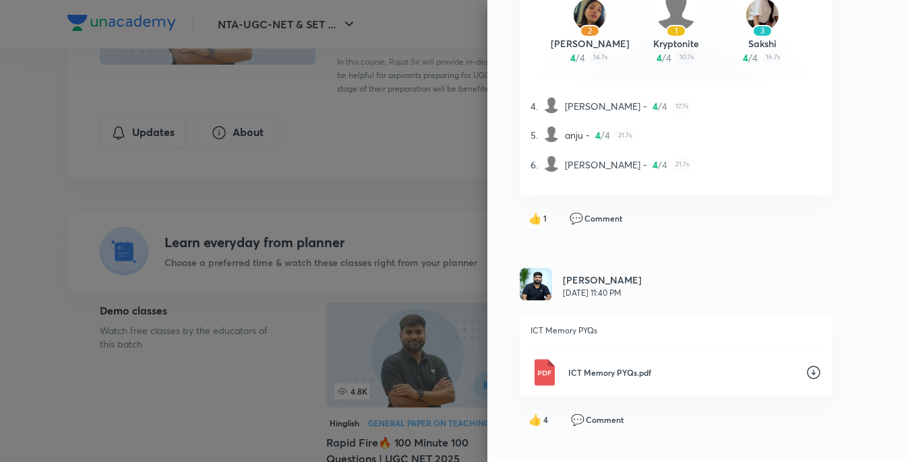
scroll to position [4854, 0]
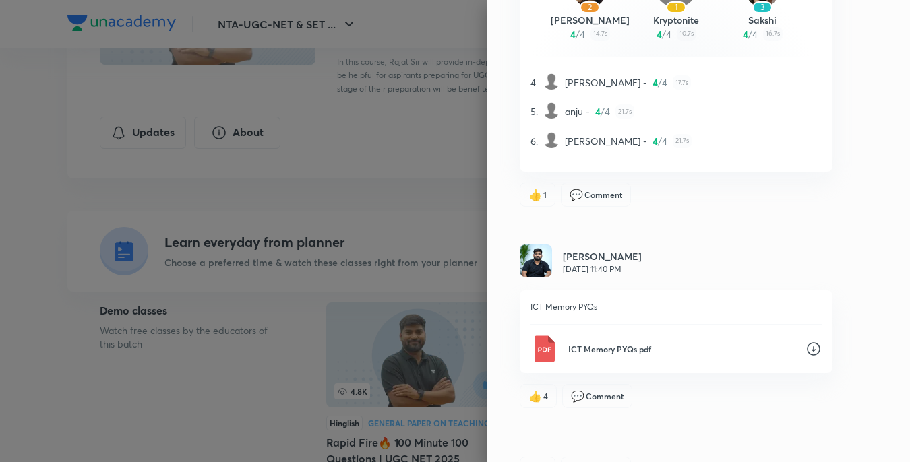
click at [531, 346] on img at bounding box center [544, 349] width 27 height 27
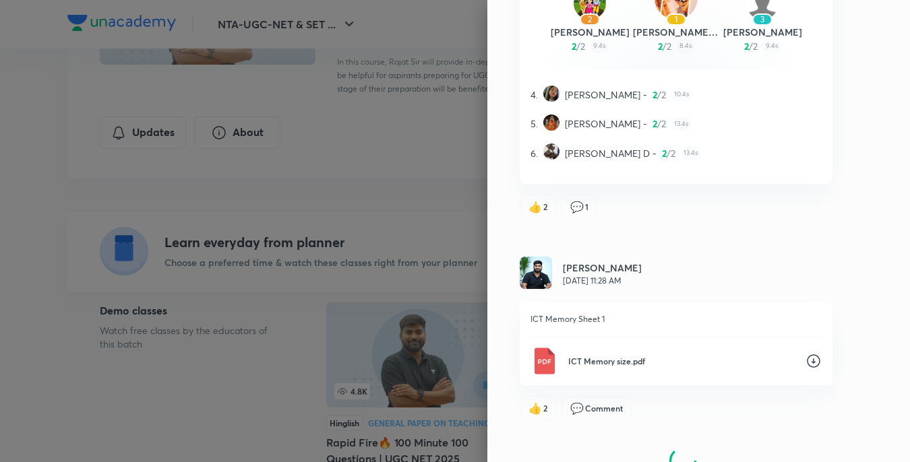
scroll to position [5970, 0]
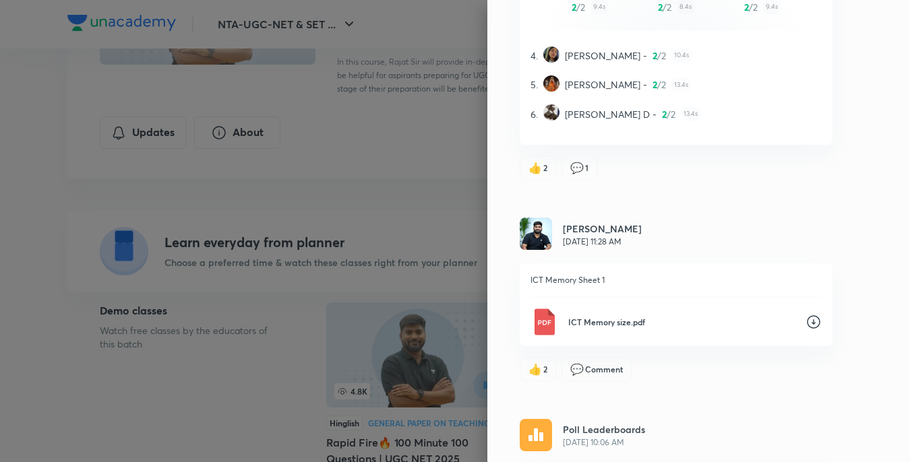
click at [537, 324] on img at bounding box center [544, 322] width 27 height 27
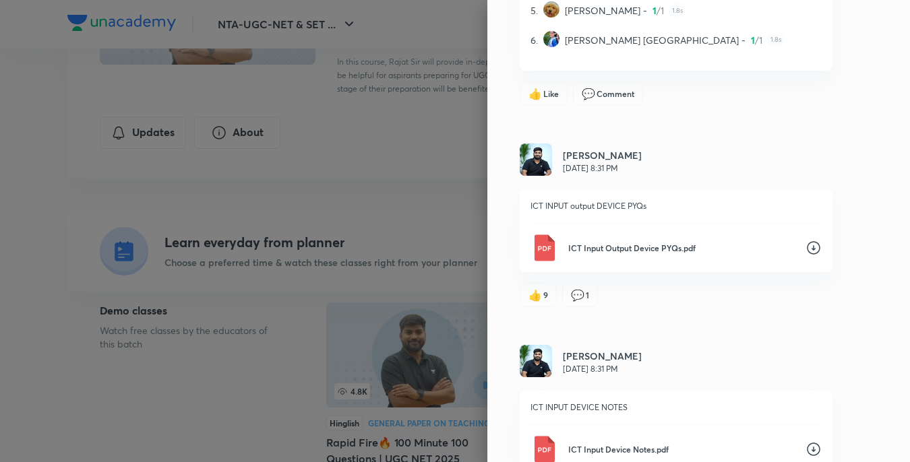
scroll to position [7925, 0]
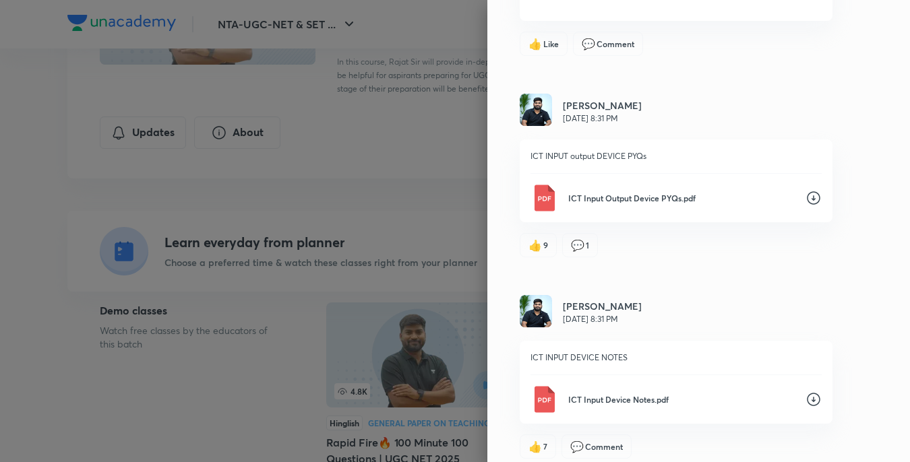
click at [535, 195] on img at bounding box center [544, 198] width 27 height 27
click at [531, 399] on img at bounding box center [544, 399] width 27 height 27
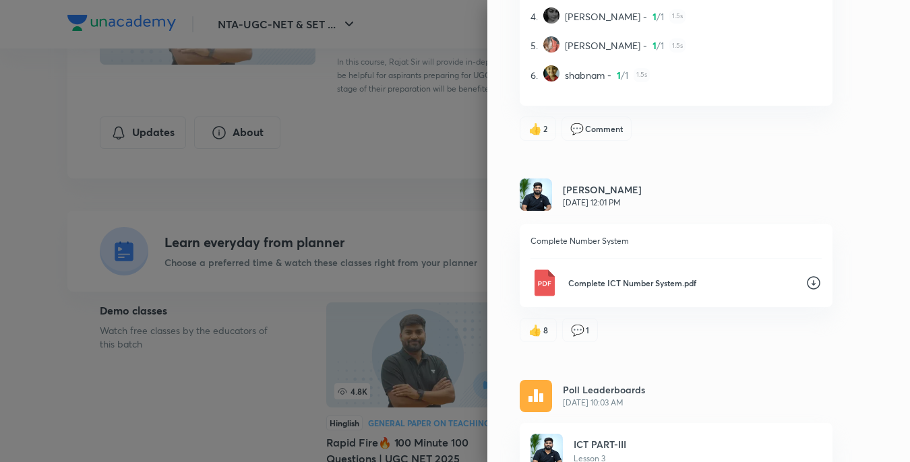
scroll to position [8869, 0]
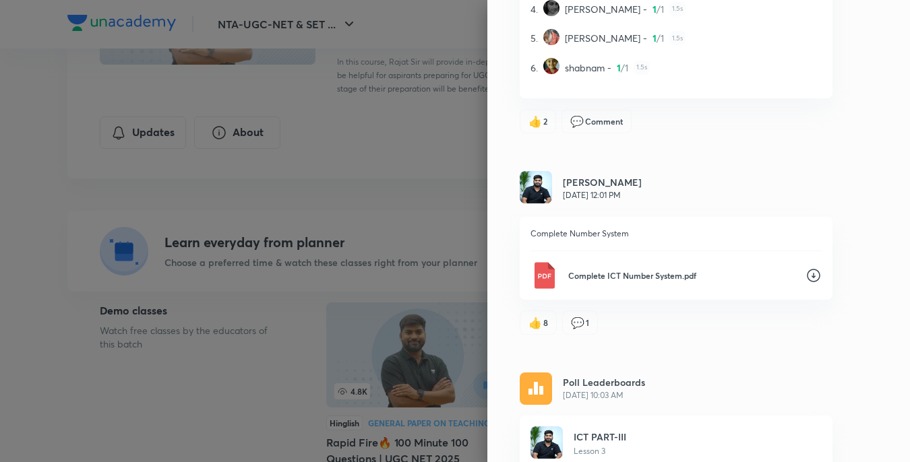
click at [531, 270] on img at bounding box center [544, 275] width 27 height 27
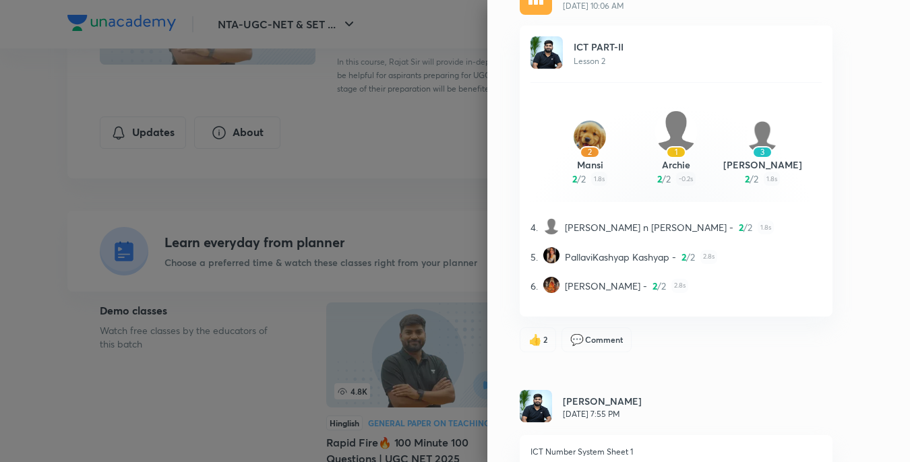
scroll to position [9773, 0]
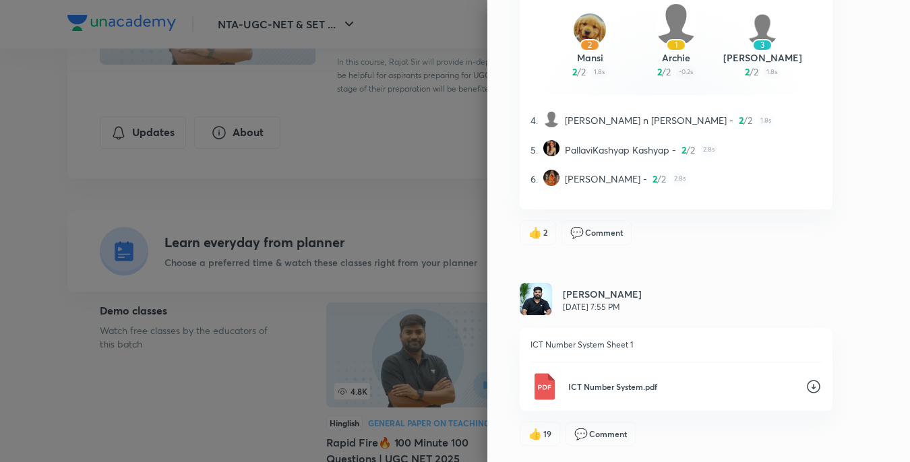
click at [533, 384] on img at bounding box center [544, 386] width 27 height 27
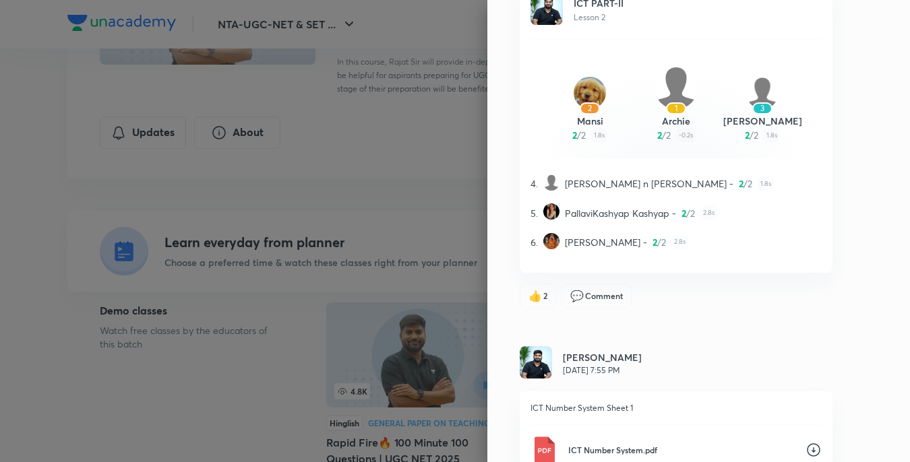
scroll to position [9504, 0]
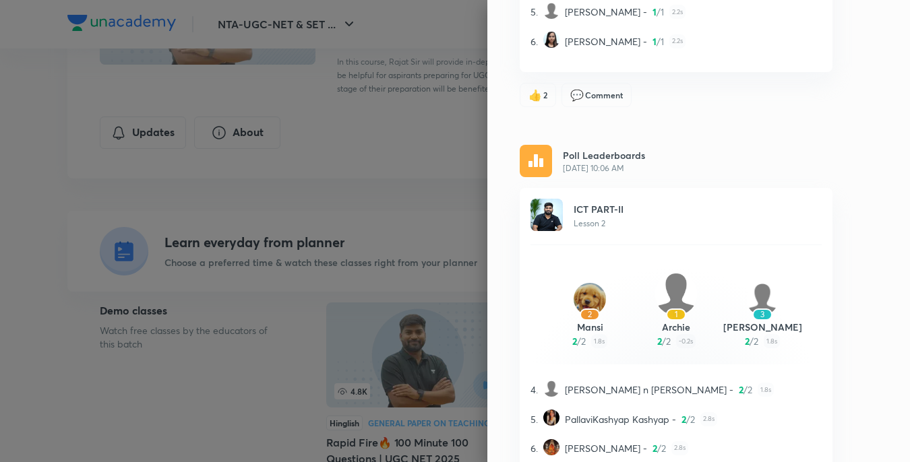
drag, startPoint x: 846, startPoint y: 31, endPoint x: 833, endPoint y: 36, distance: 14.3
click at [833, 35] on div "Updates All updates Poll Leaderboards [DATE] 10:01 AM ICT Part XXVII Lesson 28 …" at bounding box center [698, 231] width 423 height 462
